Goal: Navigation & Orientation: Go to known website

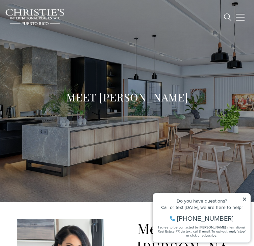
click at [50, 15] on img at bounding box center [35, 17] width 60 height 17
